Goal: Information Seeking & Learning: Check status

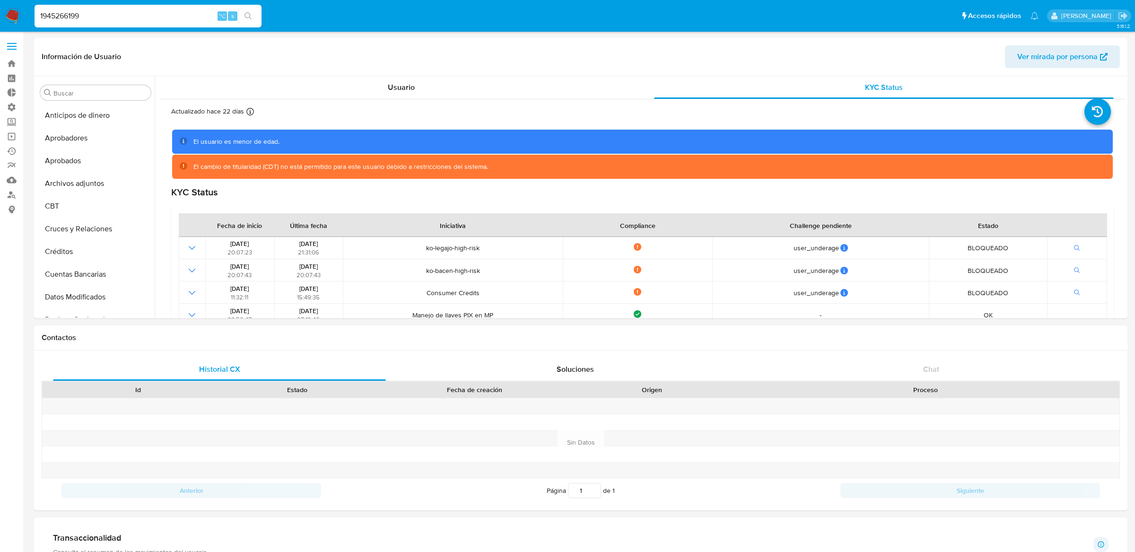
select select "10"
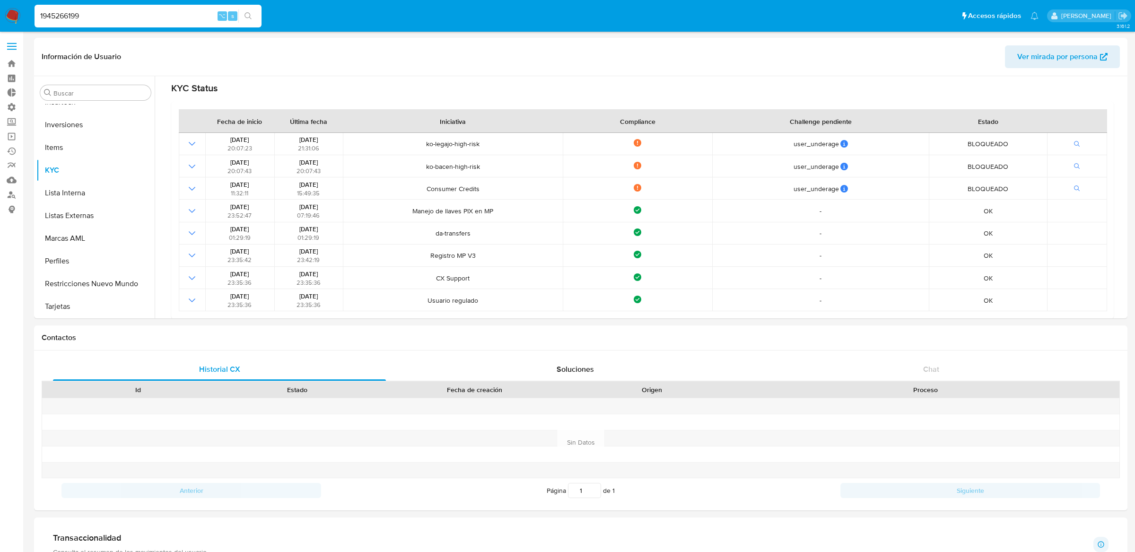
click at [179, 17] on input "1945266199" at bounding box center [148, 16] width 227 height 12
paste input "6U0aJj5mQO0E1Q6WA1jyoJA1"
type input "6U0aJj5mQO0E1Q6WA1jyoJA1"
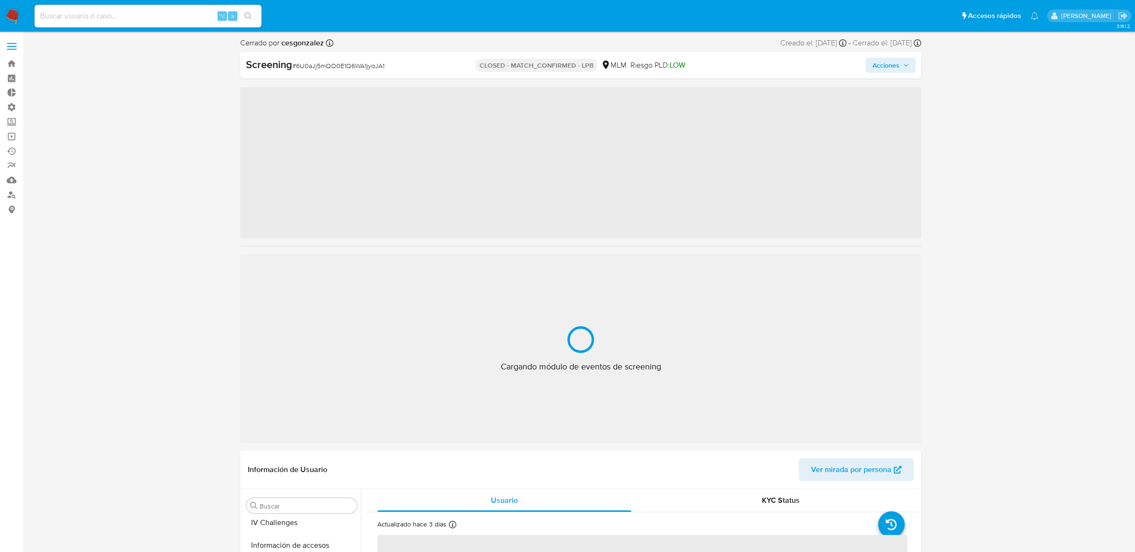
scroll to position [445, 0]
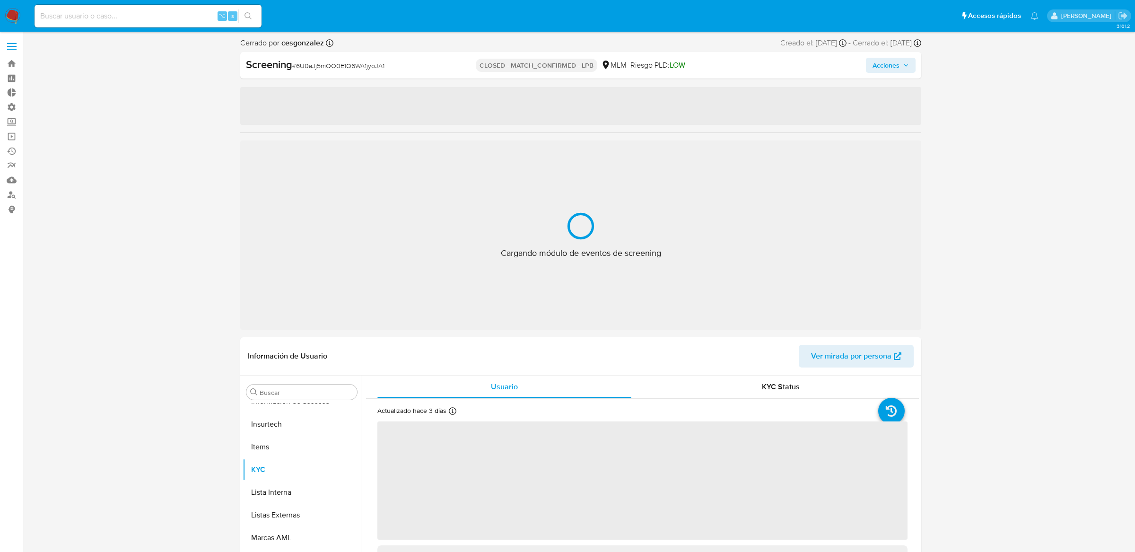
select select "10"
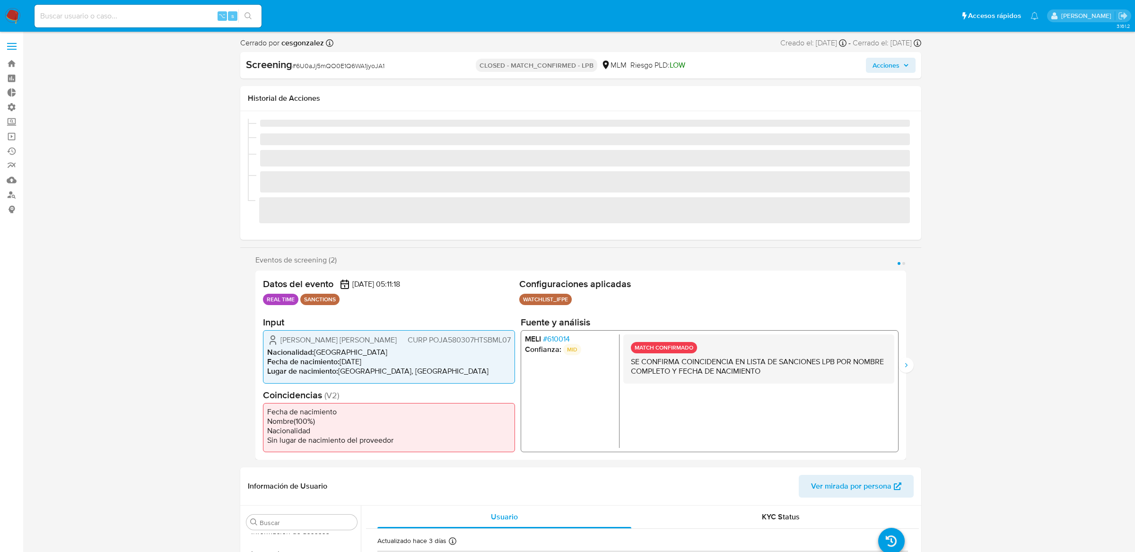
click at [10, 19] on img at bounding box center [13, 16] width 16 height 16
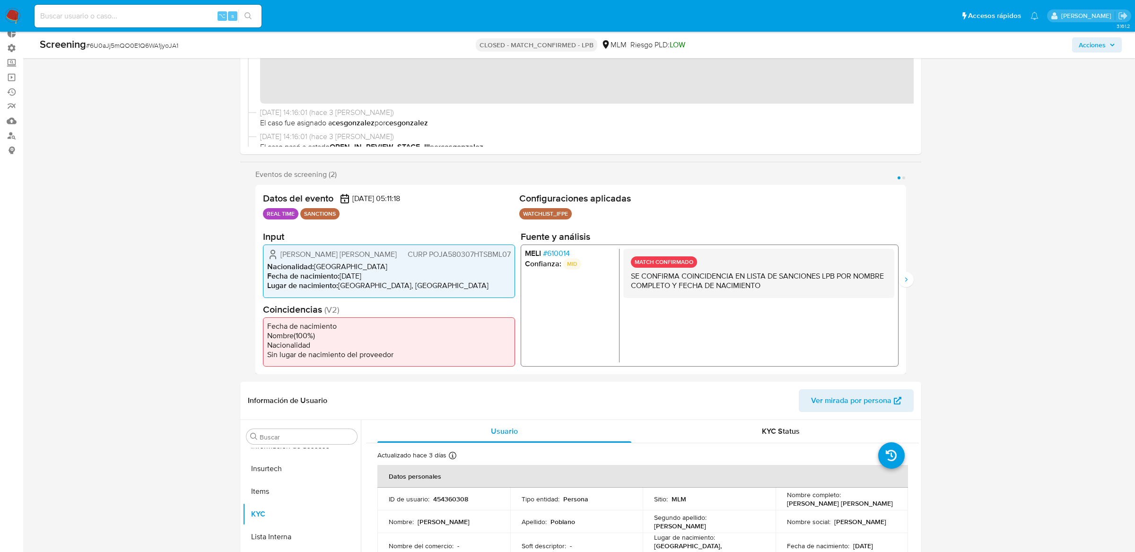
scroll to position [0, 0]
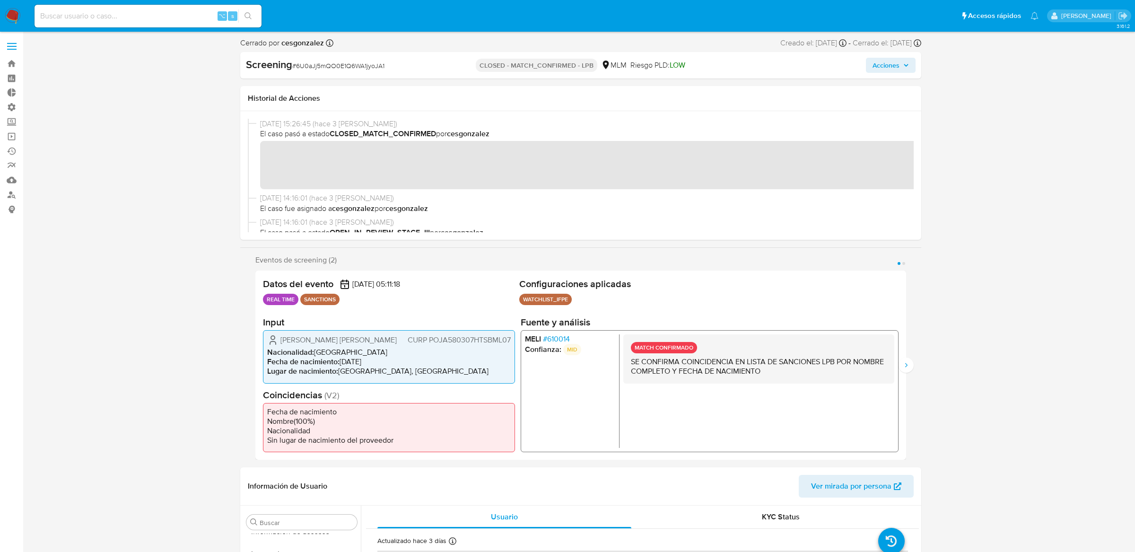
click at [193, 18] on input at bounding box center [148, 16] width 227 height 12
paste input "cTpbGMvlXxkpApUEWjRBIsbU"
type input "cTpbGMvlXxkpApUEWjRBIsbU"
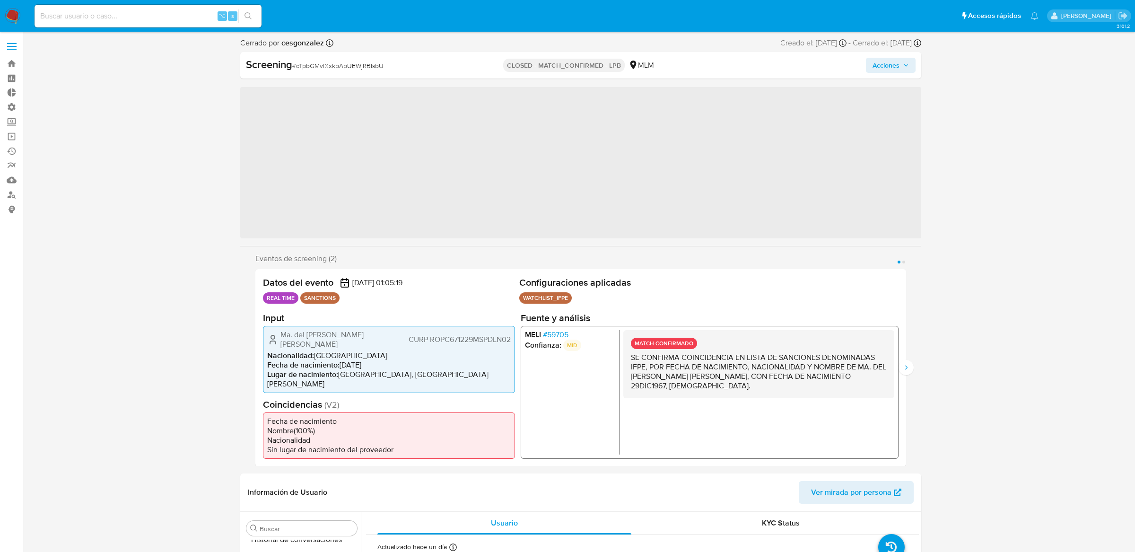
scroll to position [445, 0]
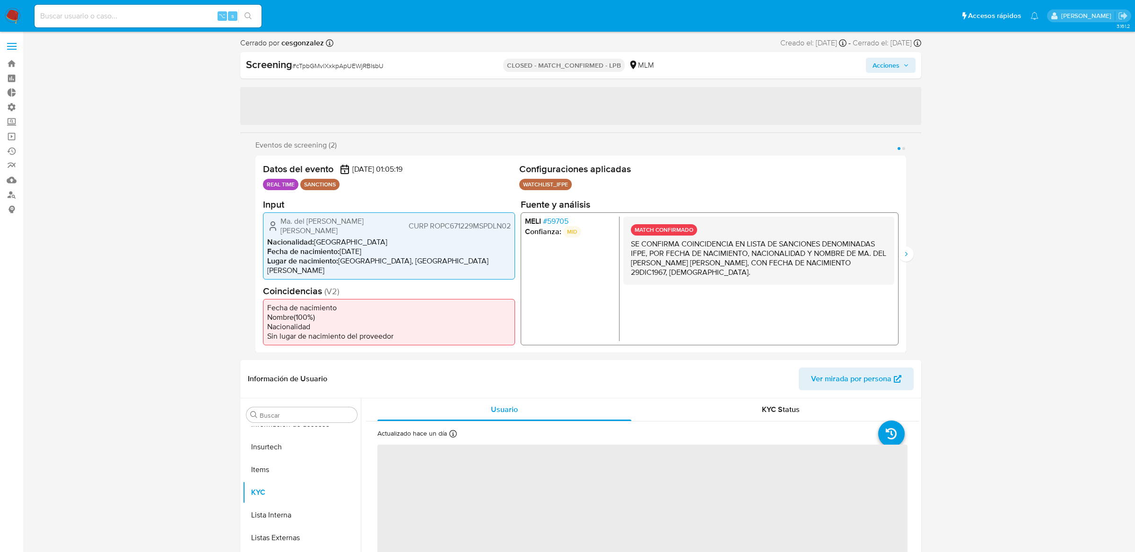
select select "10"
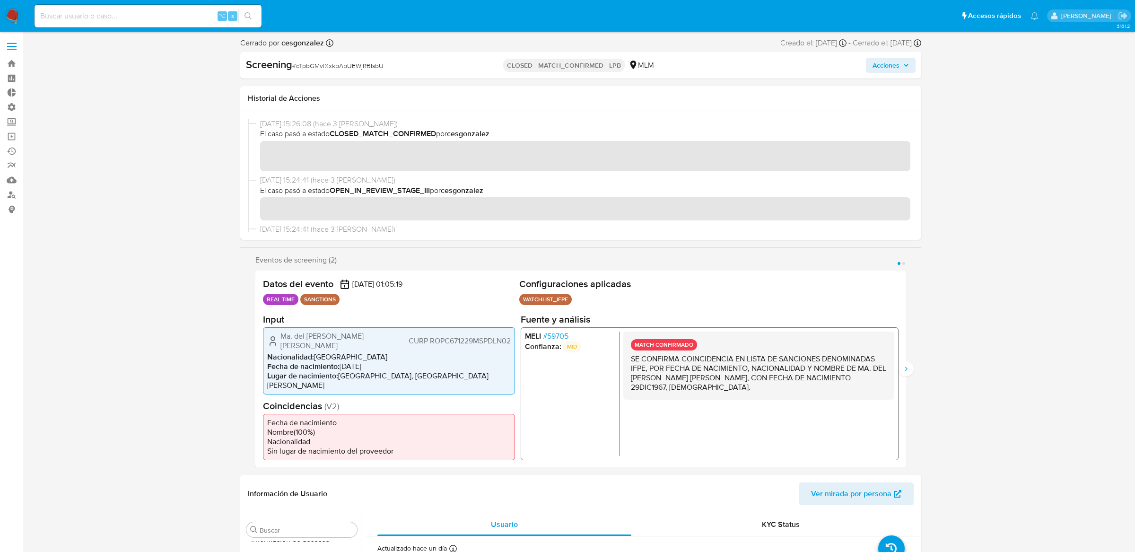
click at [129, 17] on input at bounding box center [148, 16] width 227 height 12
paste input "243137777"
type input "243137777"
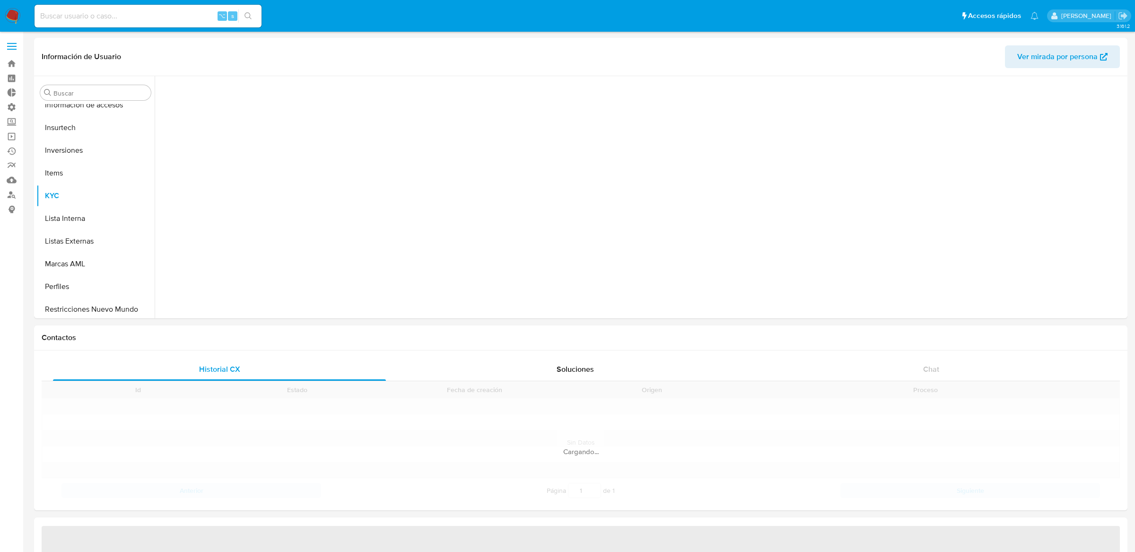
scroll to position [490, 0]
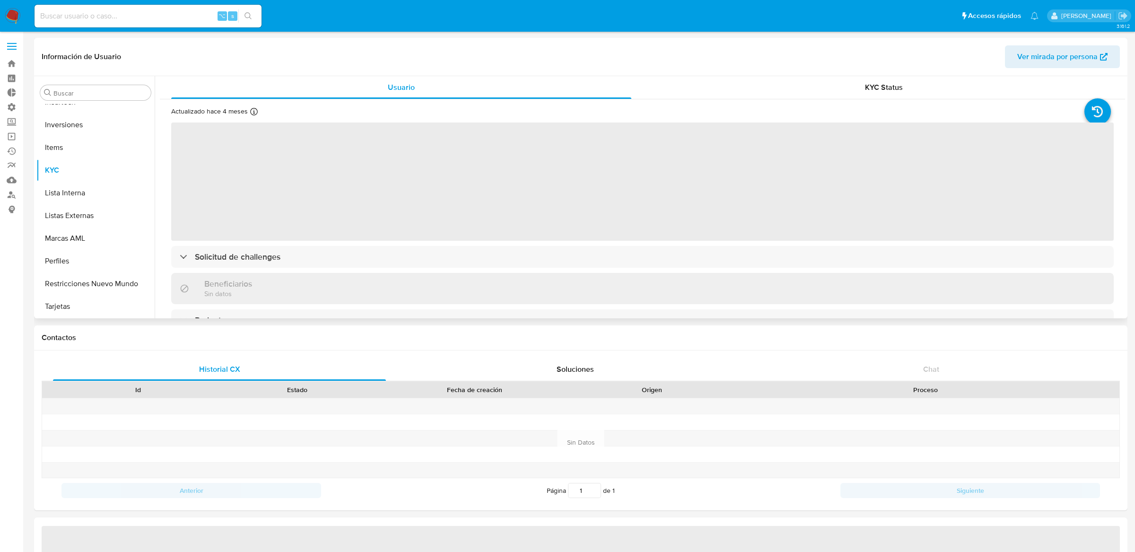
select select "10"
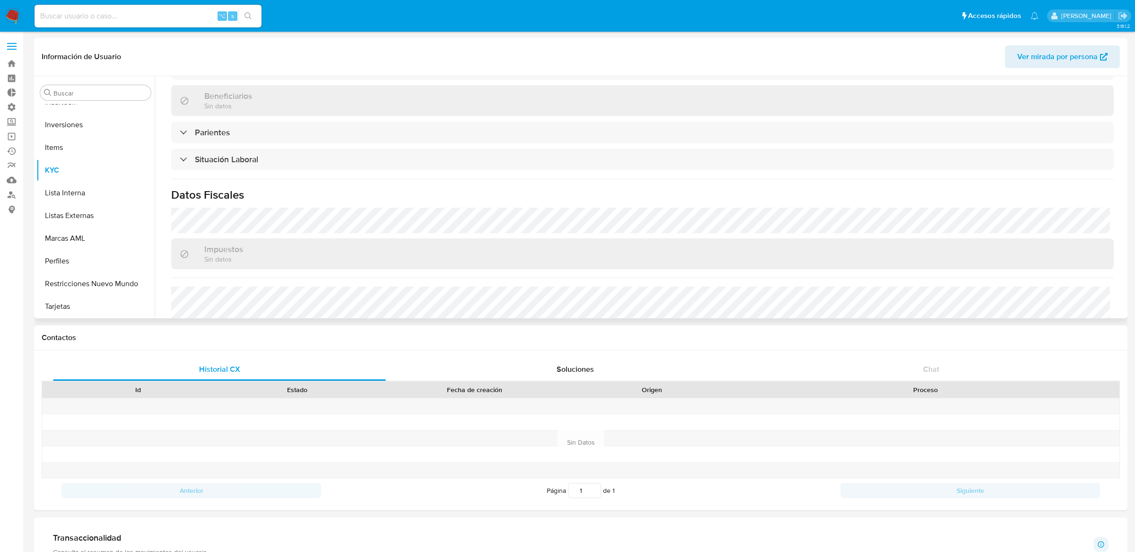
scroll to position [346, 0]
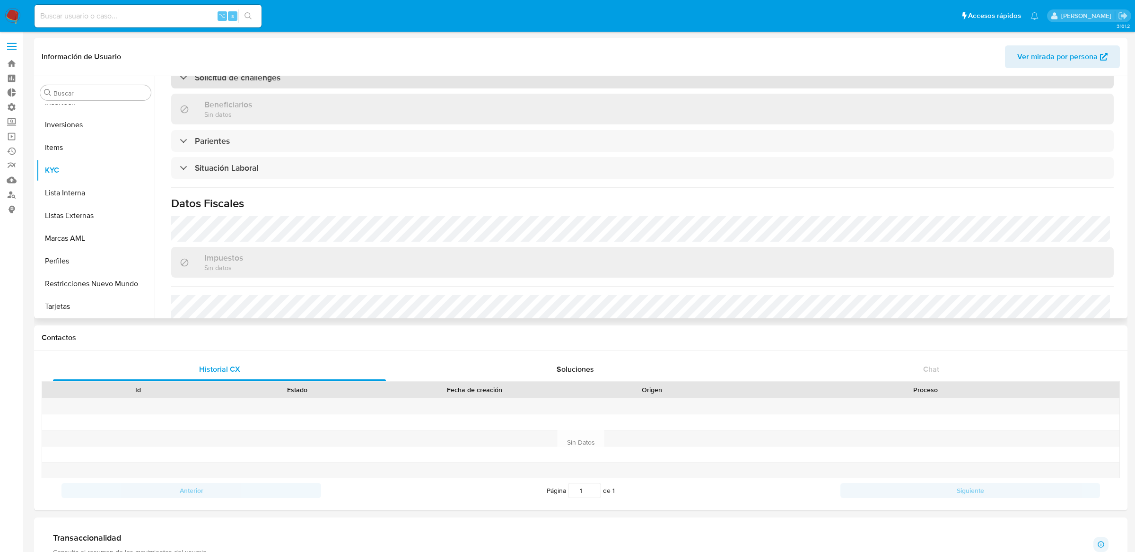
click at [431, 79] on div "Solicitud de challenges" at bounding box center [642, 78] width 943 height 22
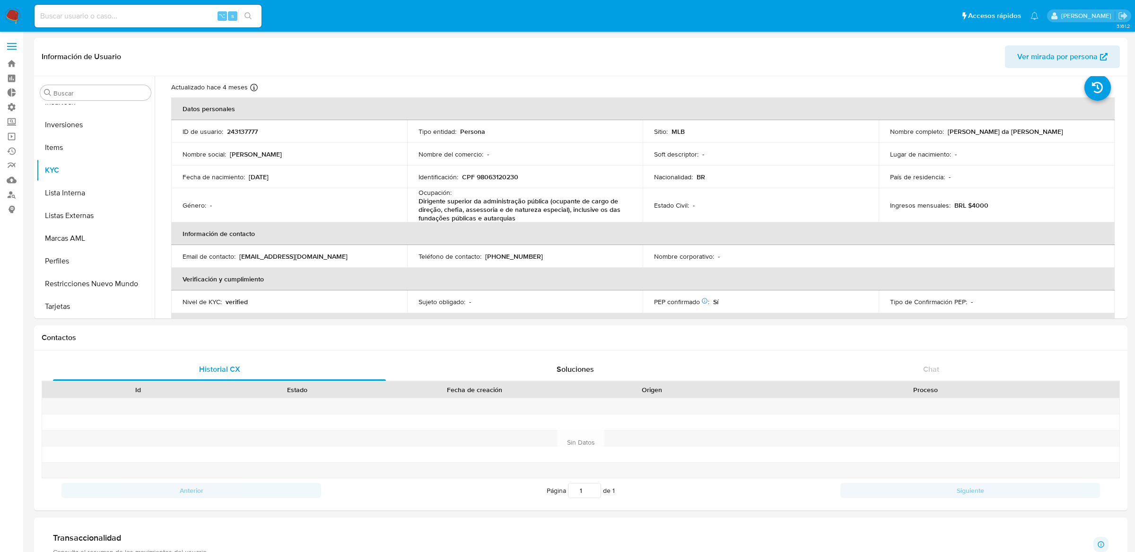
scroll to position [0, 0]
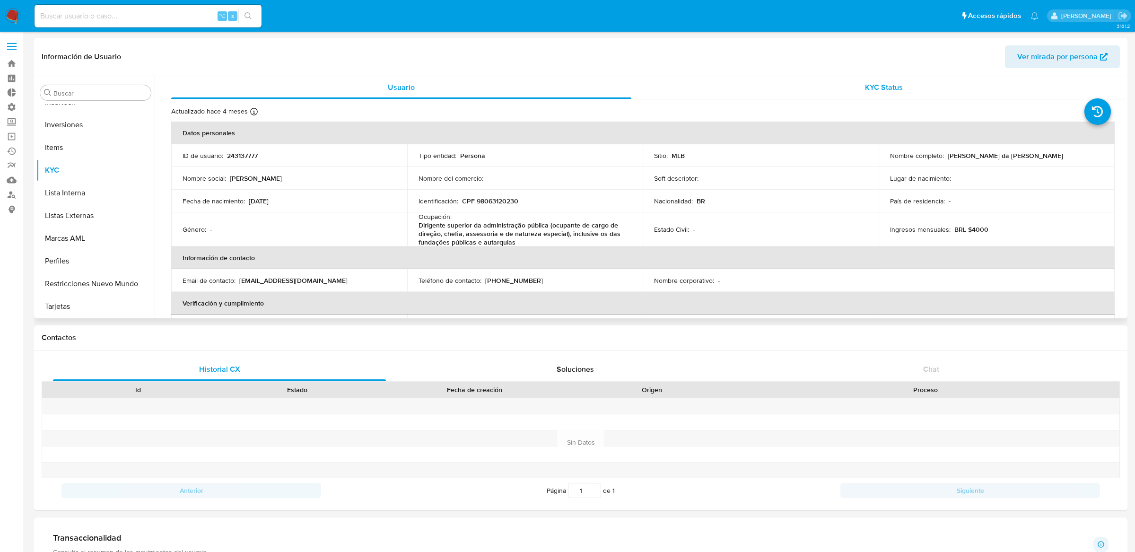
click at [780, 97] on div "KYC Status" at bounding box center [884, 87] width 460 height 23
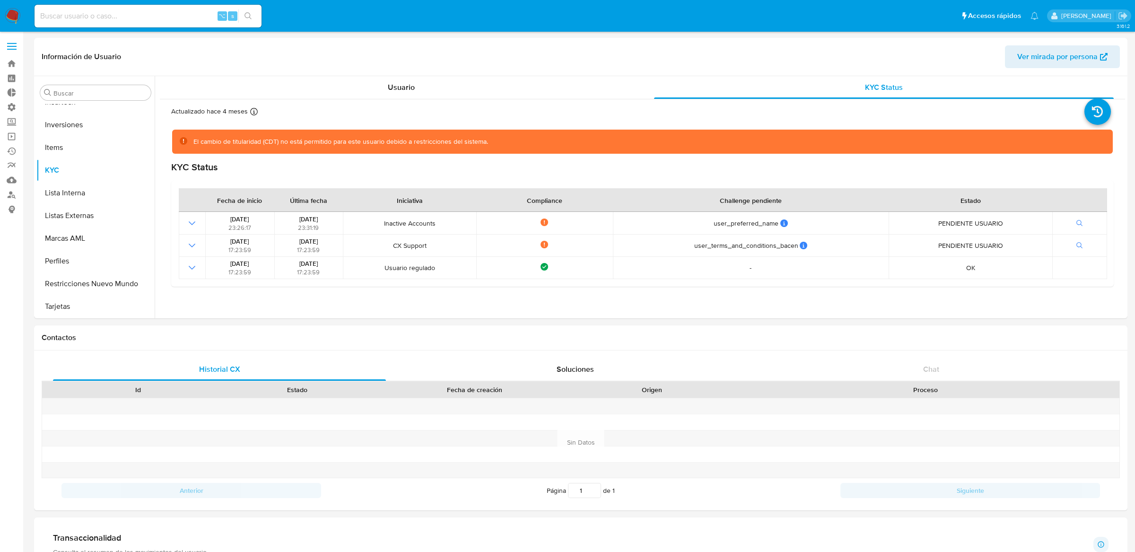
click at [194, 17] on input at bounding box center [148, 16] width 227 height 12
paste input "1945266199"
type input "1945266199"
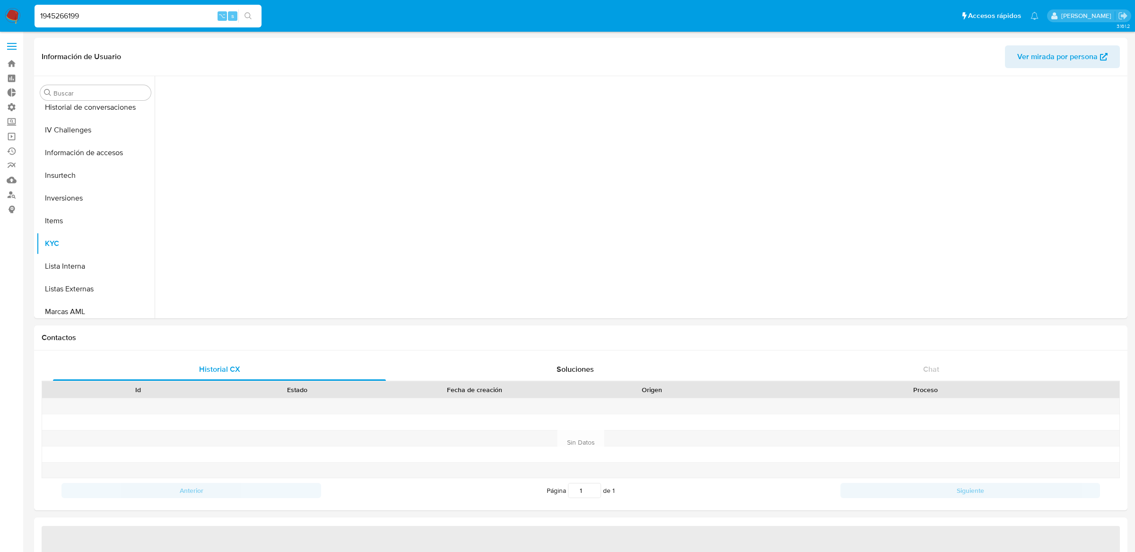
scroll to position [490, 0]
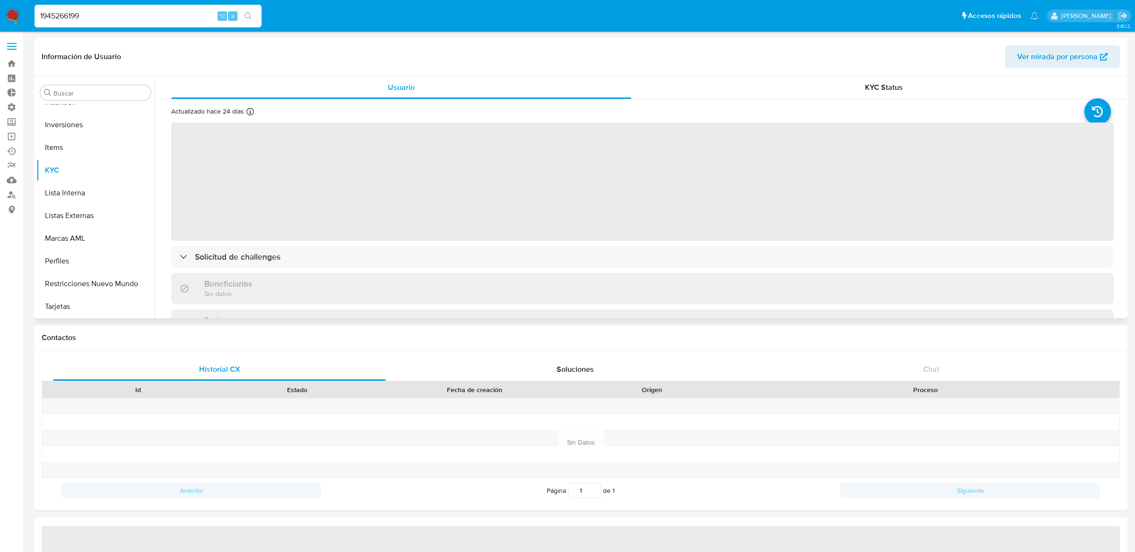
select select "10"
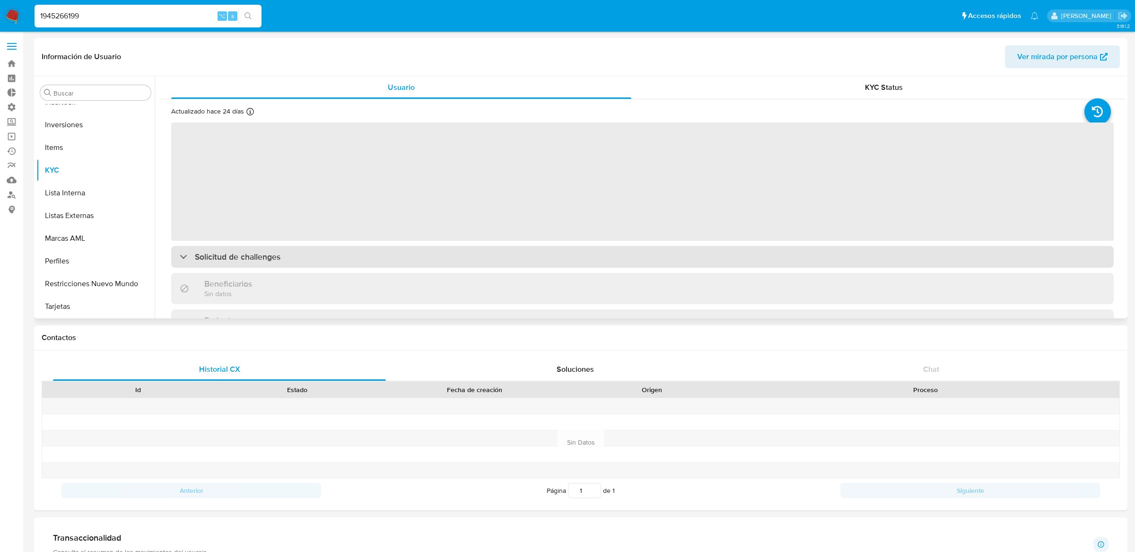
click at [191, 250] on div "Solicitud de challenges" at bounding box center [642, 257] width 943 height 22
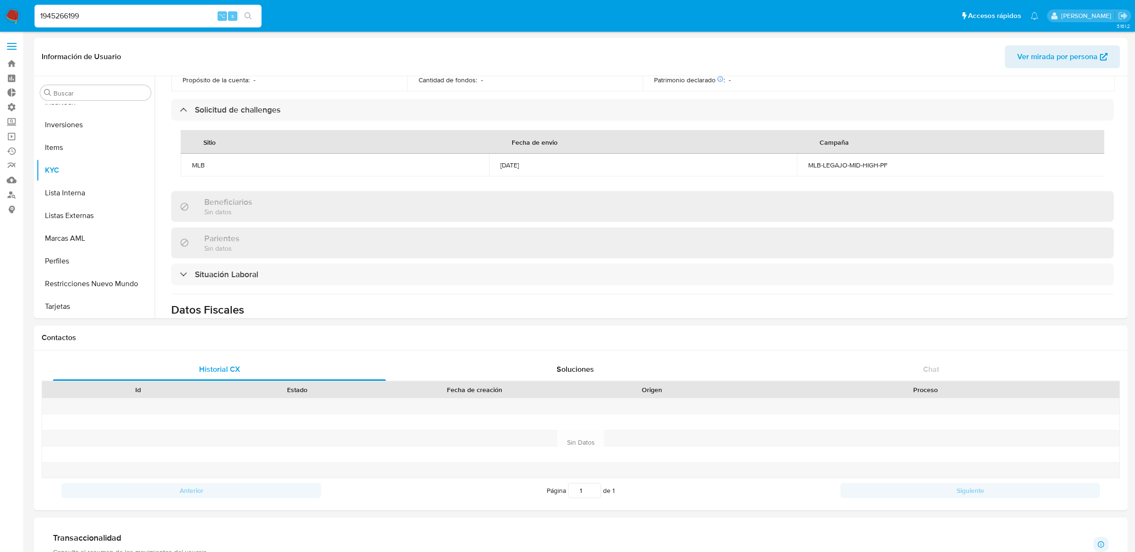
scroll to position [302, 0]
click at [165, 26] on div "1945266199 ⌥ s" at bounding box center [148, 16] width 227 height 23
click at [157, 15] on input "1945266199" at bounding box center [148, 16] width 227 height 12
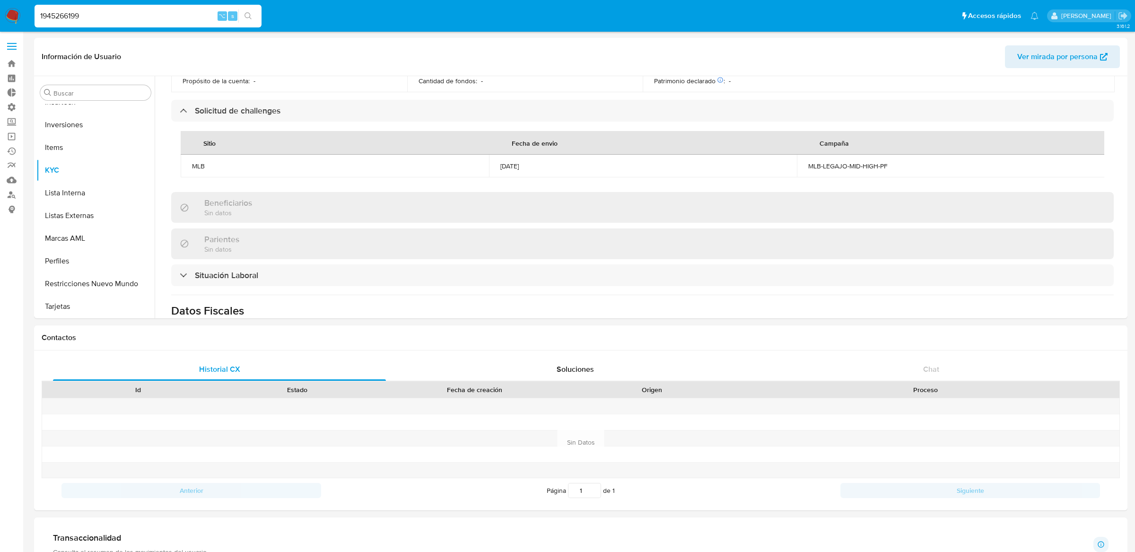
paste input "167646942"
type input "1167646942"
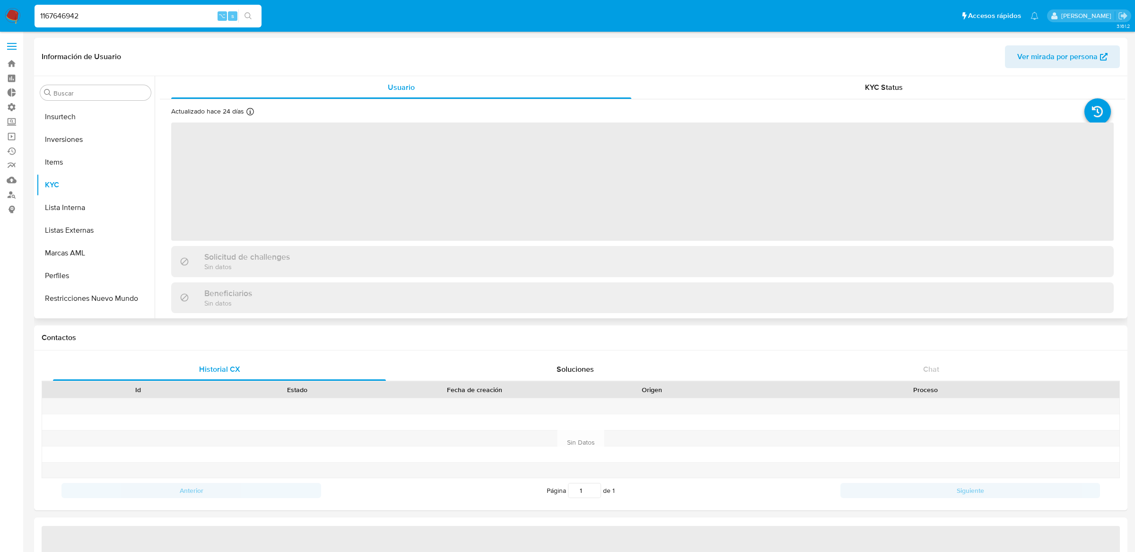
scroll to position [490, 0]
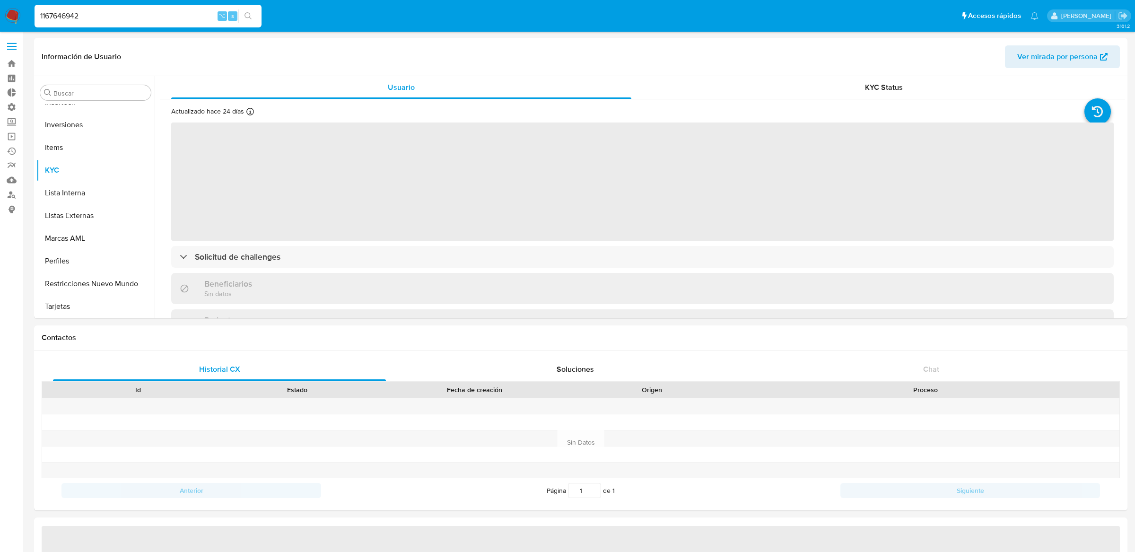
select select "10"
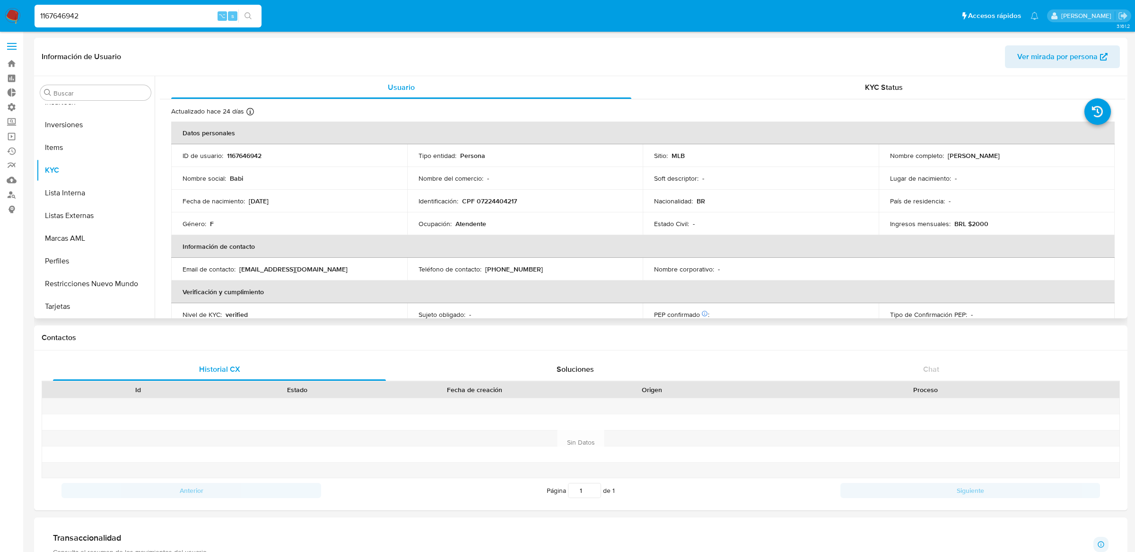
click at [315, 260] on td "Email de contacto : [EMAIL_ADDRESS][DOMAIN_NAME]" at bounding box center [289, 269] width 236 height 23
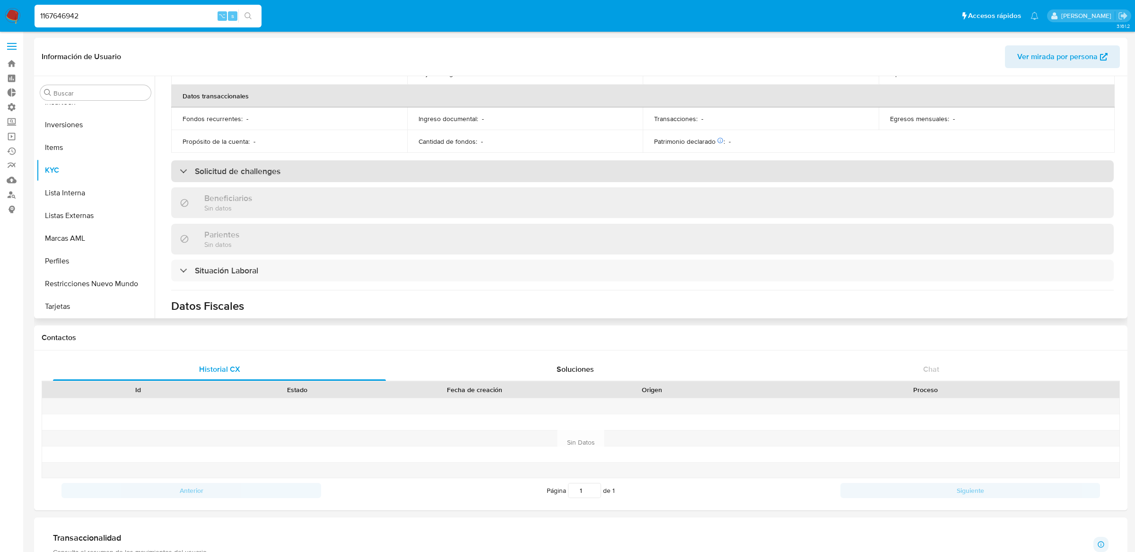
scroll to position [306, 0]
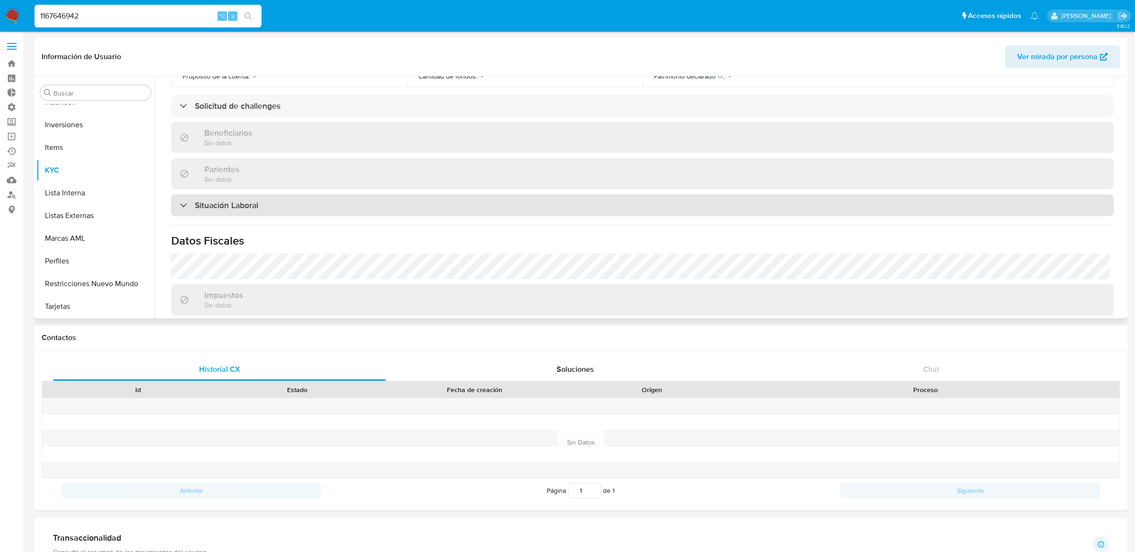
click at [313, 208] on div "Situación Laboral" at bounding box center [642, 205] width 943 height 22
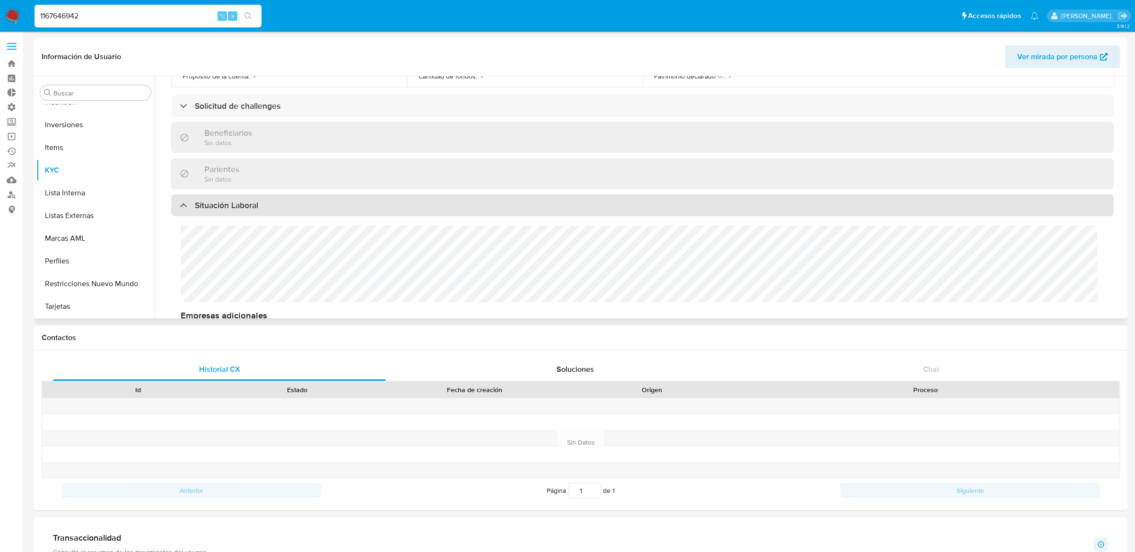
click at [313, 206] on div "Situación Laboral" at bounding box center [642, 205] width 943 height 22
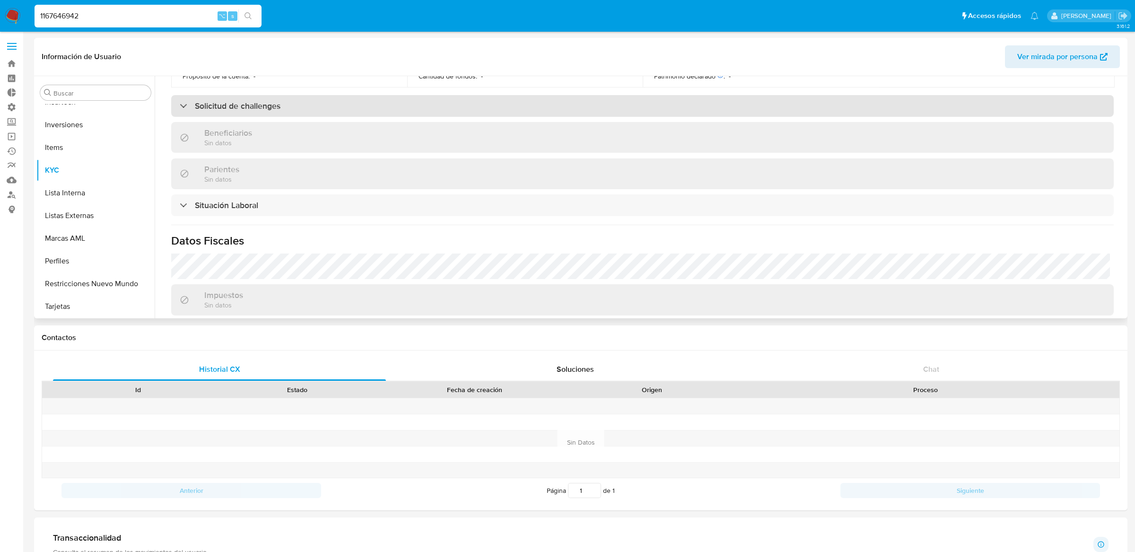
click at [330, 98] on div "Solicitud de challenges" at bounding box center [642, 106] width 943 height 22
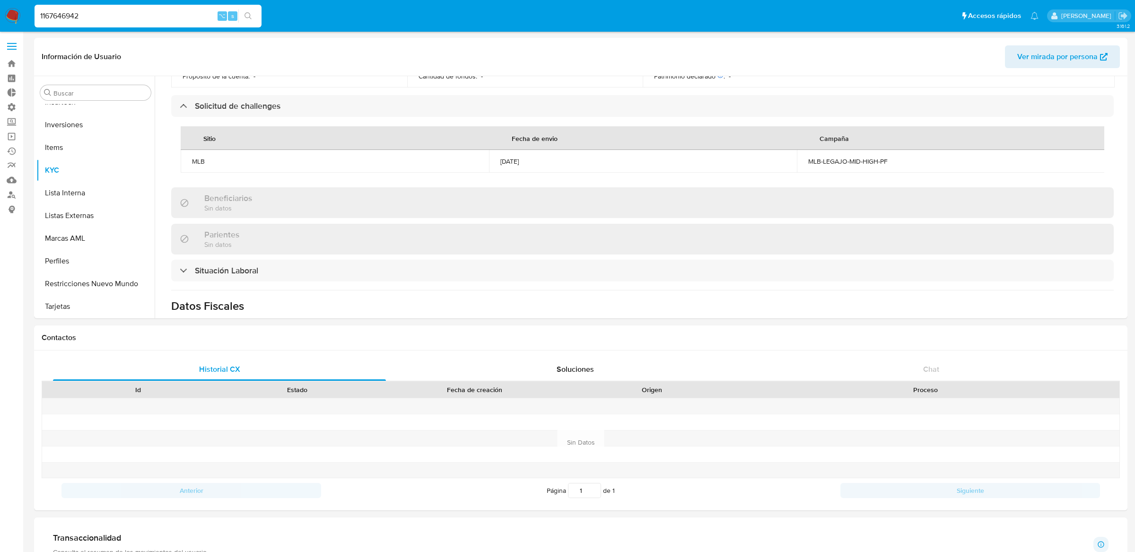
click at [181, 17] on input "1167646942" at bounding box center [148, 16] width 227 height 12
paste input "945422615"
type input "1945422615"
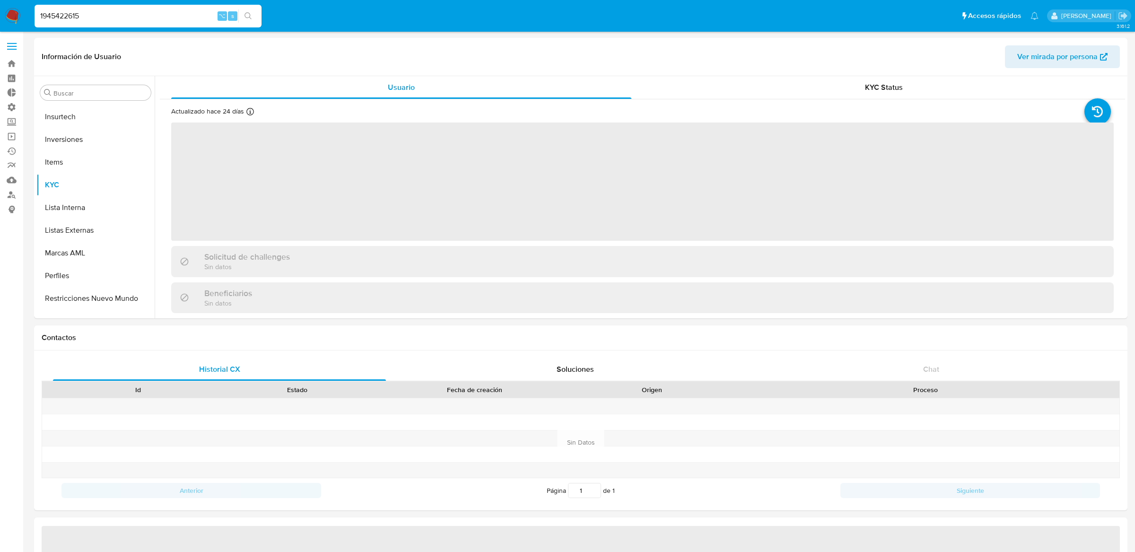
scroll to position [490, 0]
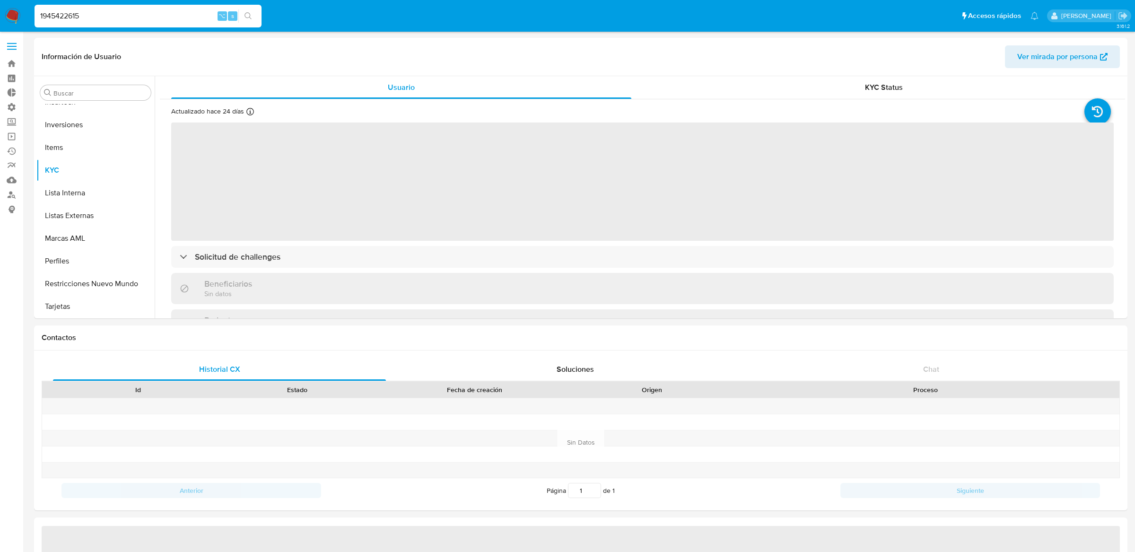
select select "10"
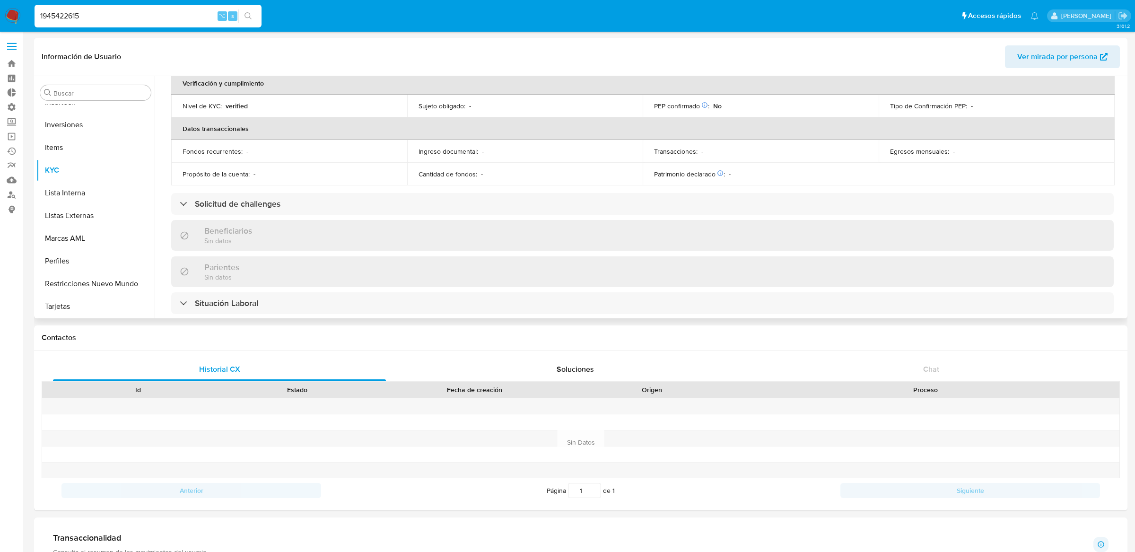
scroll to position [241, 0]
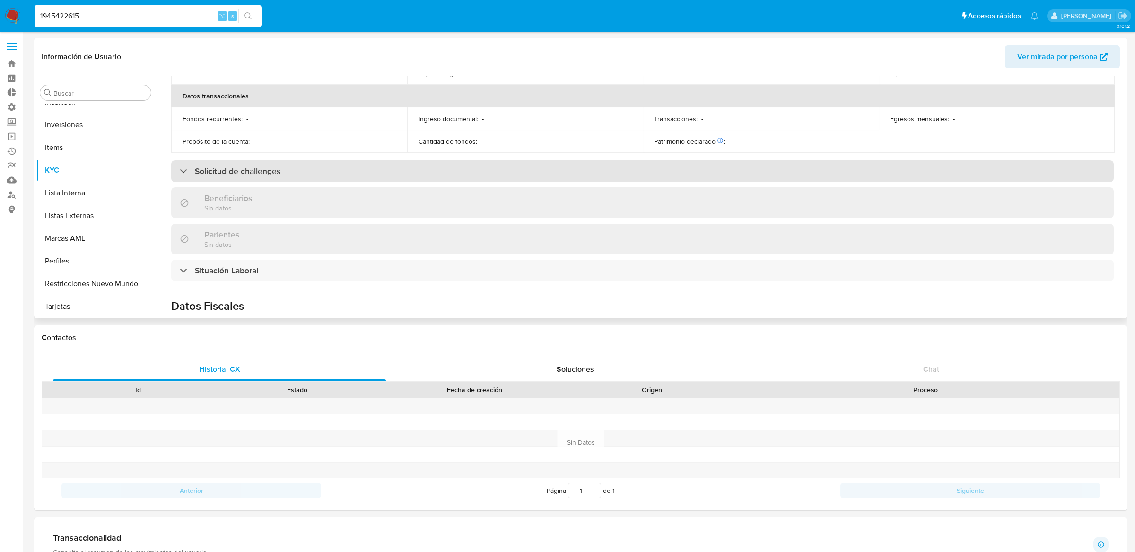
click at [328, 179] on div "Solicitud de challenges" at bounding box center [642, 171] width 943 height 22
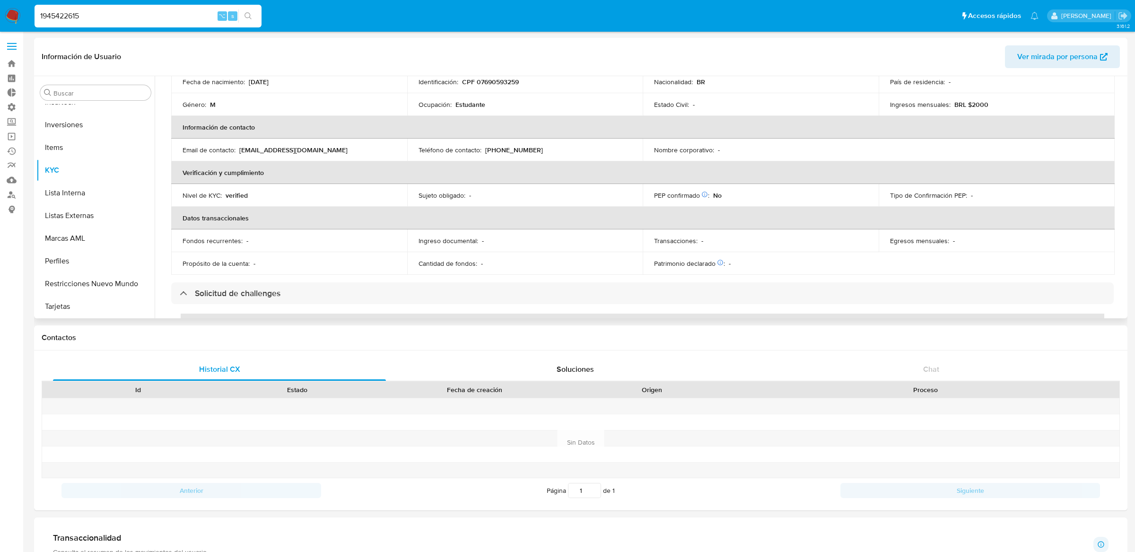
scroll to position [0, 0]
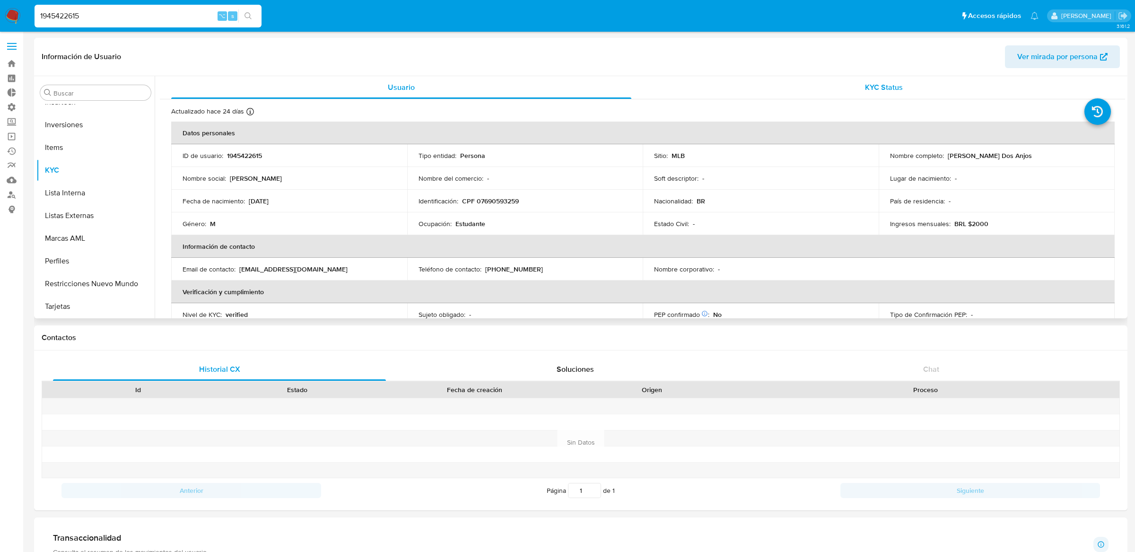
click at [665, 92] on div "KYC Status" at bounding box center [884, 87] width 460 height 23
